Goal: Obtain resource: Download file/media

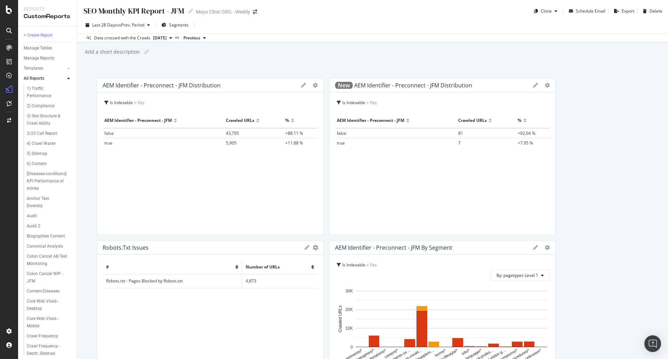
scroll to position [0, 56]
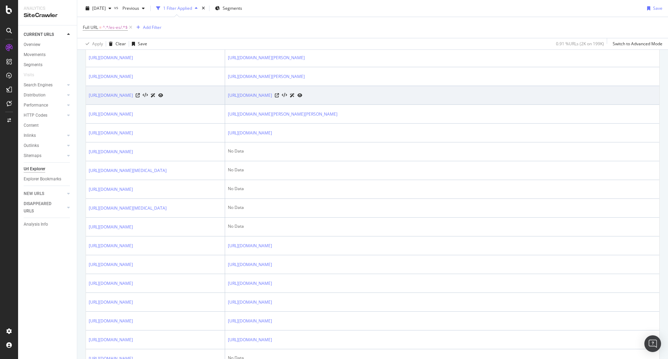
scroll to position [278, 0]
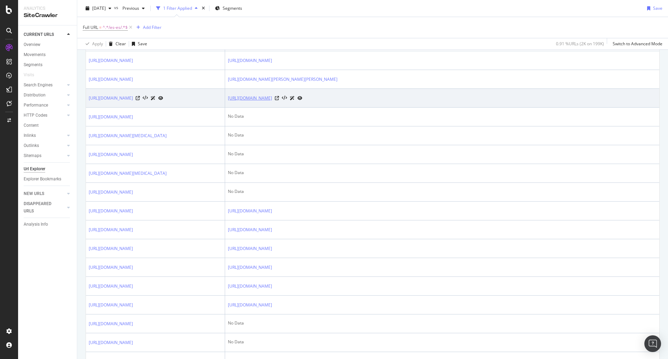
click at [272, 102] on link "[URL][DOMAIN_NAME]" at bounding box center [250, 98] width 44 height 7
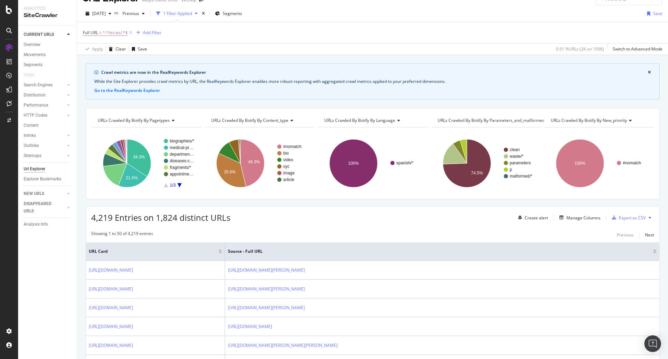
scroll to position [0, 0]
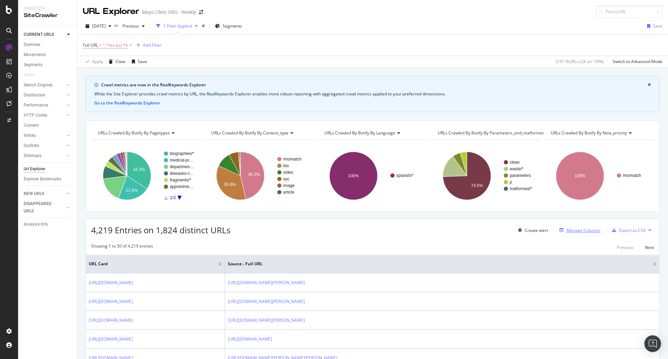
click at [574, 232] on div "Manage Columns" at bounding box center [584, 230] width 34 height 6
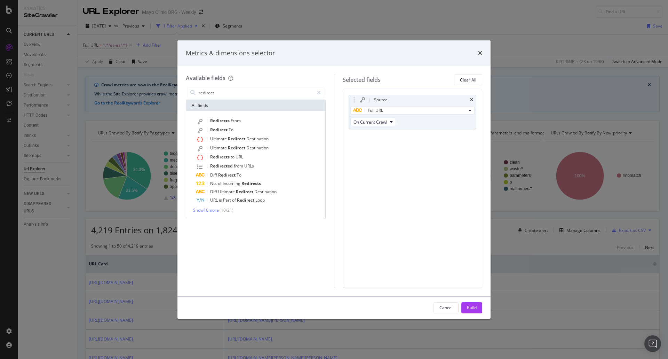
type input "redirect"
click at [268, 115] on div "Redirects From Redirect To Ultimate Redirect Destination Ultimate Redirect Dest…" at bounding box center [255, 165] width 139 height 108
click at [272, 121] on div "Redirects From" at bounding box center [260, 121] width 128 height 9
click at [379, 147] on div "(mandatory)" at bounding box center [390, 148] width 24 height 6
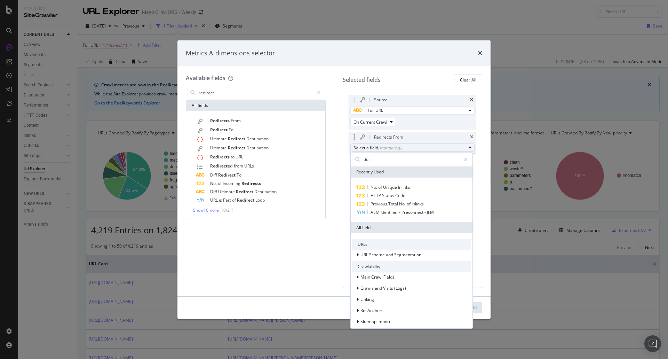
type input "d"
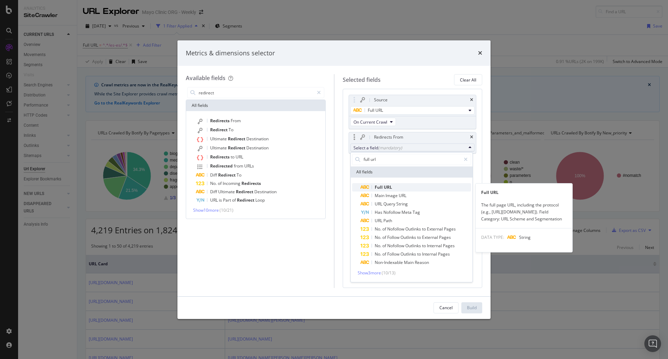
type input "full url"
click at [405, 187] on span "Full URL" at bounding box center [416, 187] width 111 height 8
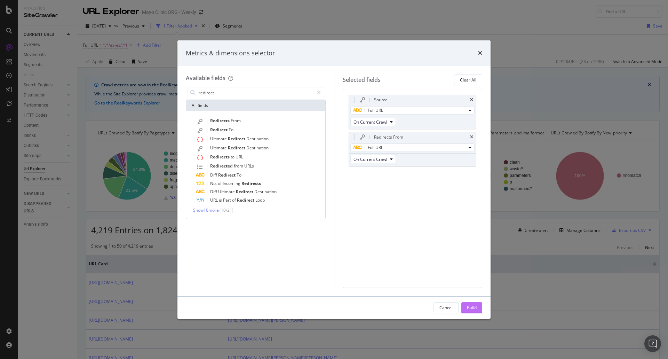
click at [474, 307] on div "Build" at bounding box center [472, 308] width 10 height 6
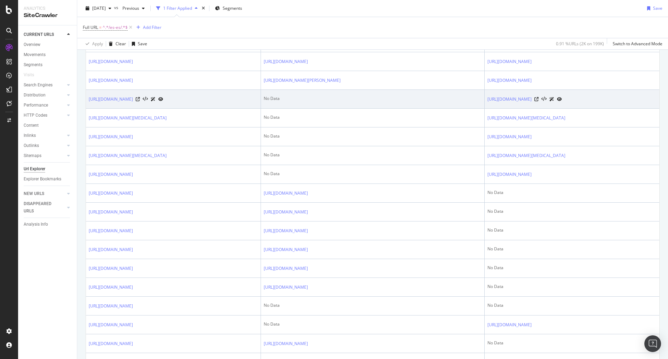
scroll to position [139, 0]
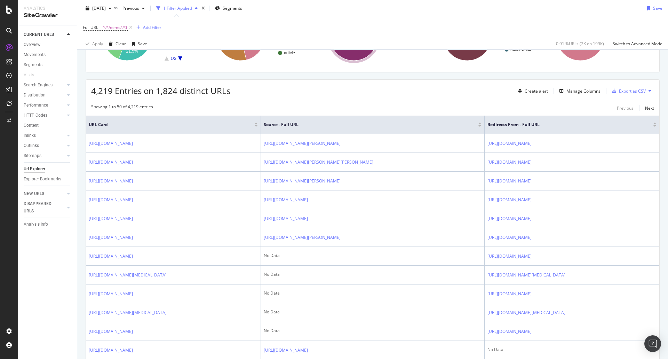
click at [628, 93] on div "Export as CSV" at bounding box center [632, 91] width 27 height 6
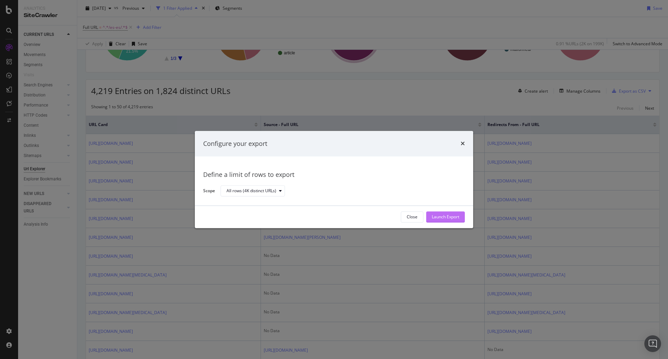
click at [455, 220] on div "Launch Export" at bounding box center [445, 217] width 27 height 10
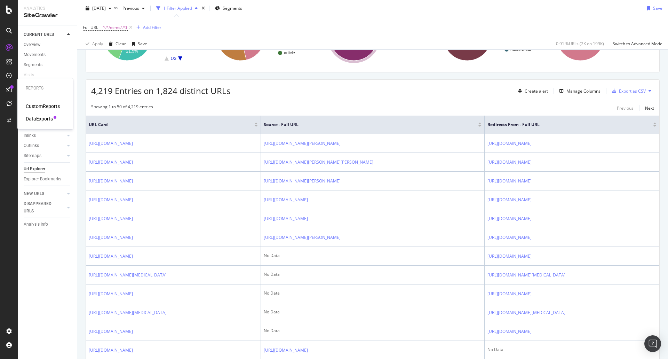
click at [39, 118] on div "DataExports" at bounding box center [39, 118] width 27 height 7
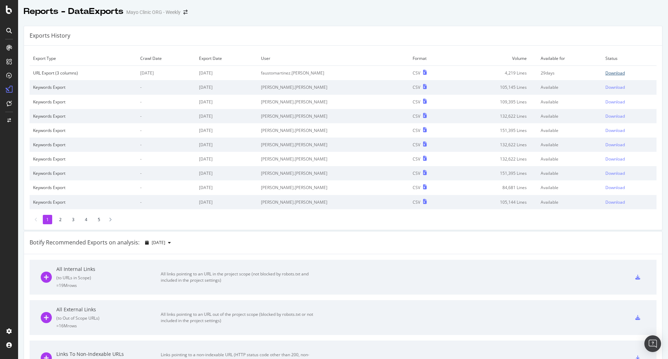
click at [606, 73] on div "Download" at bounding box center [615, 73] width 19 height 6
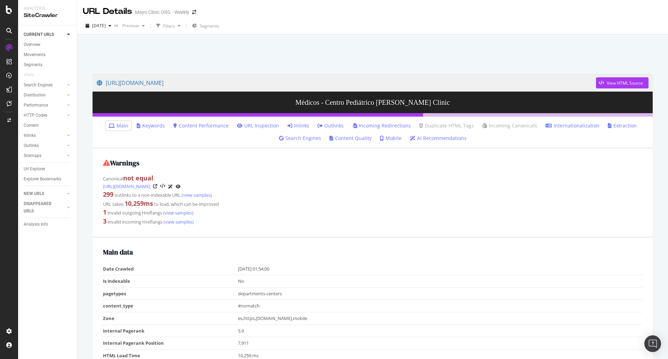
click at [332, 125] on link "Outlinks" at bounding box center [331, 125] width 26 height 7
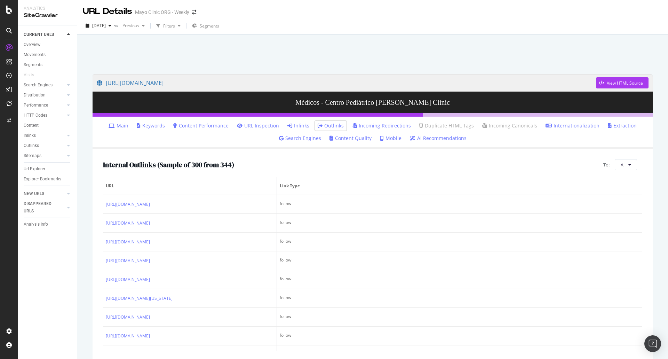
click at [300, 124] on link "Inlinks" at bounding box center [298, 125] width 22 height 7
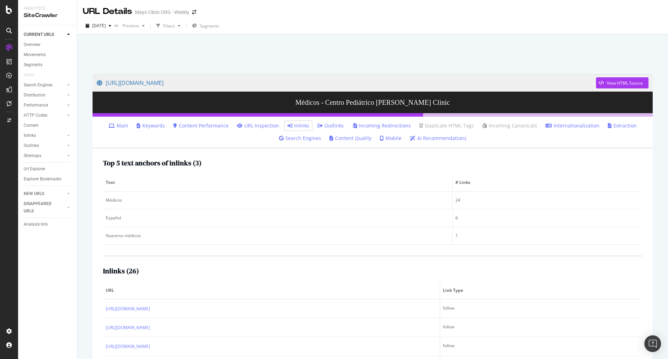
click at [388, 125] on link "Incoming Redirections" at bounding box center [381, 125] width 59 height 7
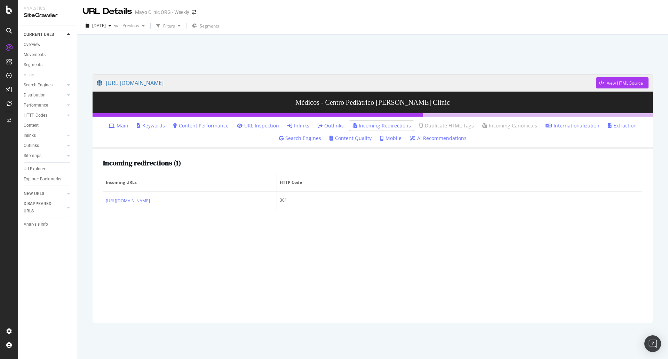
click at [334, 127] on link "Outlinks" at bounding box center [331, 125] width 26 height 7
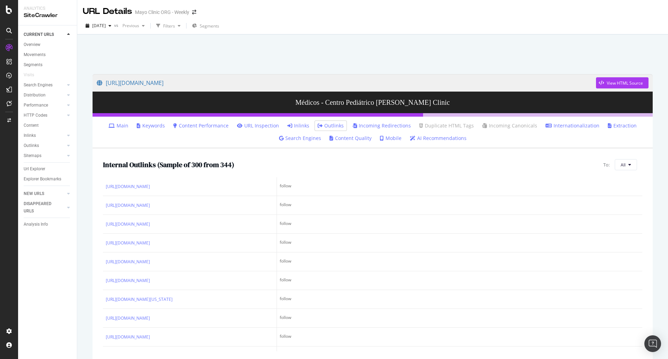
scroll to position [696, 0]
click at [121, 122] on li "Main" at bounding box center [118, 126] width 25 height 10
click at [121, 125] on link "Main" at bounding box center [119, 125] width 20 height 7
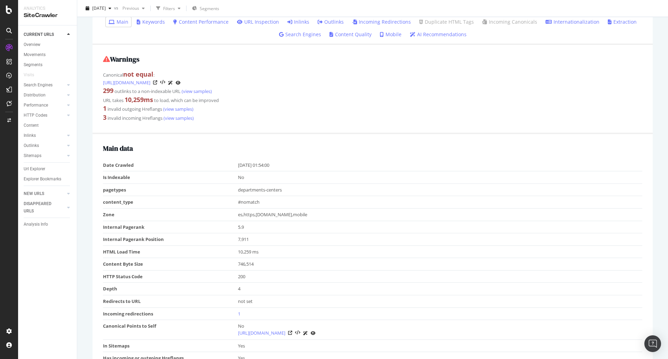
scroll to position [104, 0]
click at [157, 82] on icon at bounding box center [155, 82] width 4 height 4
